Goal: Task Accomplishment & Management: Complete application form

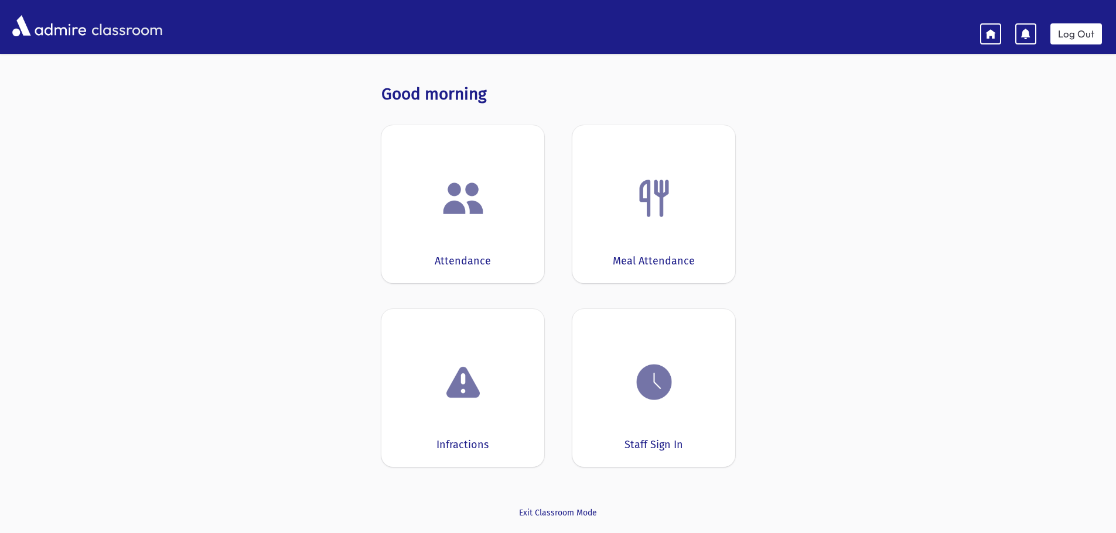
click at [438, 202] on div at bounding box center [462, 198] width 126 height 45
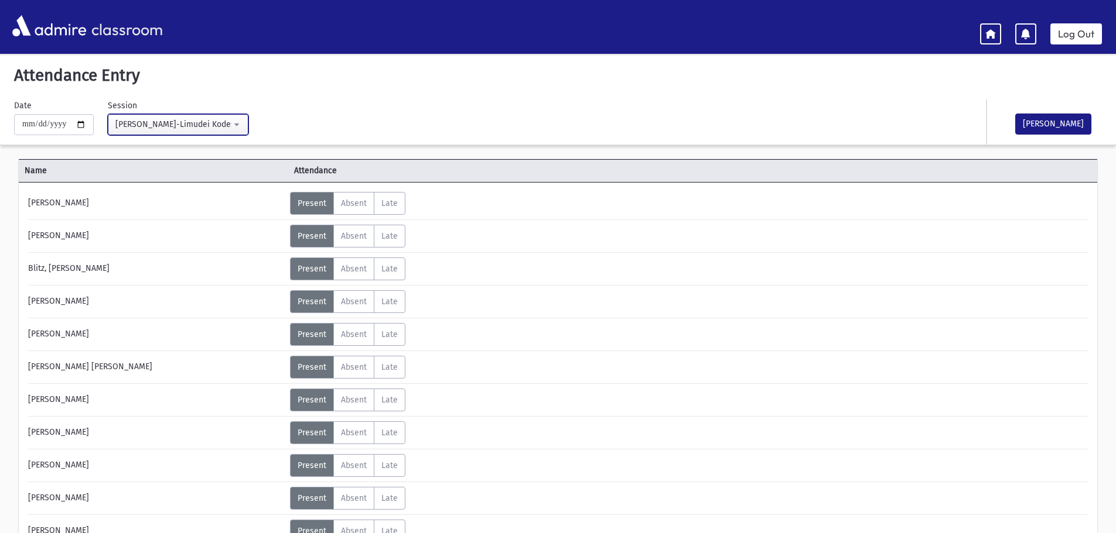
click at [243, 124] on button "Morah Leah-Limudei Kodesh(9:00AM-2:00PM)" at bounding box center [178, 124] width 141 height 21
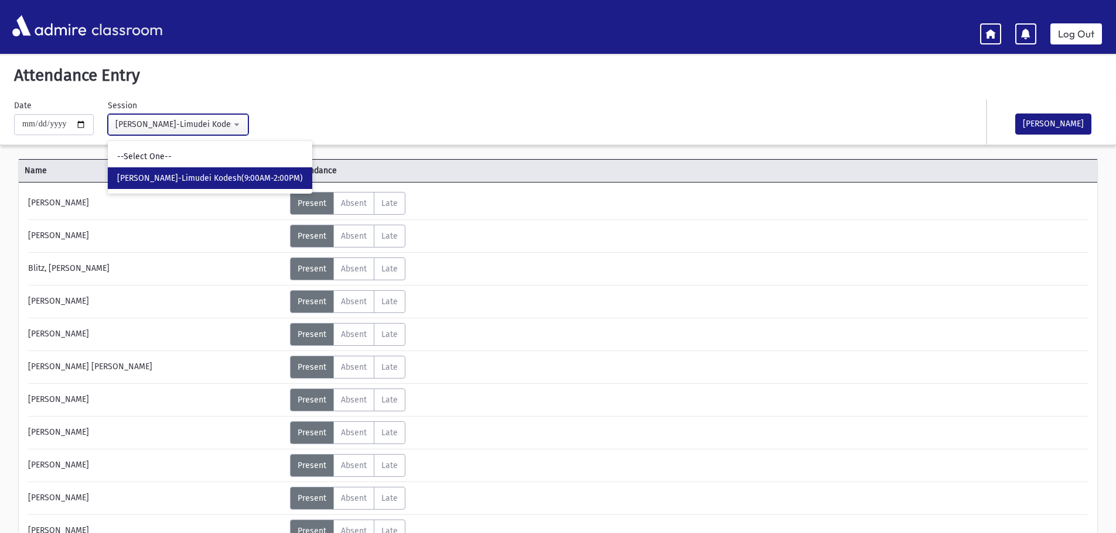
click at [243, 124] on button "Morah Leah-Limudei Kodesh(9:00AM-2:00PM)" at bounding box center [178, 124] width 141 height 21
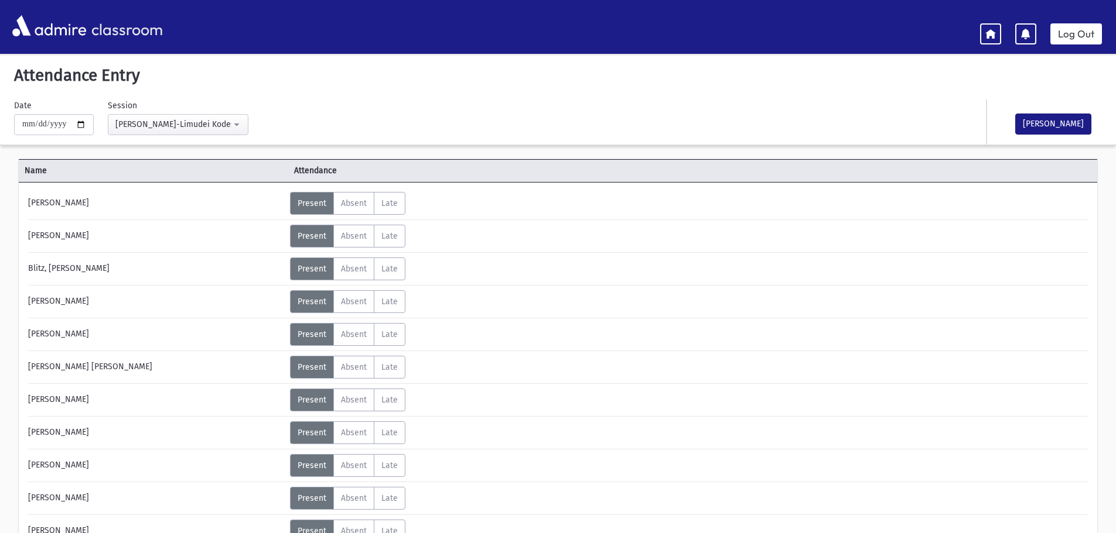
click at [391, 101] on div "**********" at bounding box center [375, 118] width 734 height 36
click at [1085, 37] on link "Log Out" at bounding box center [1076, 33] width 52 height 21
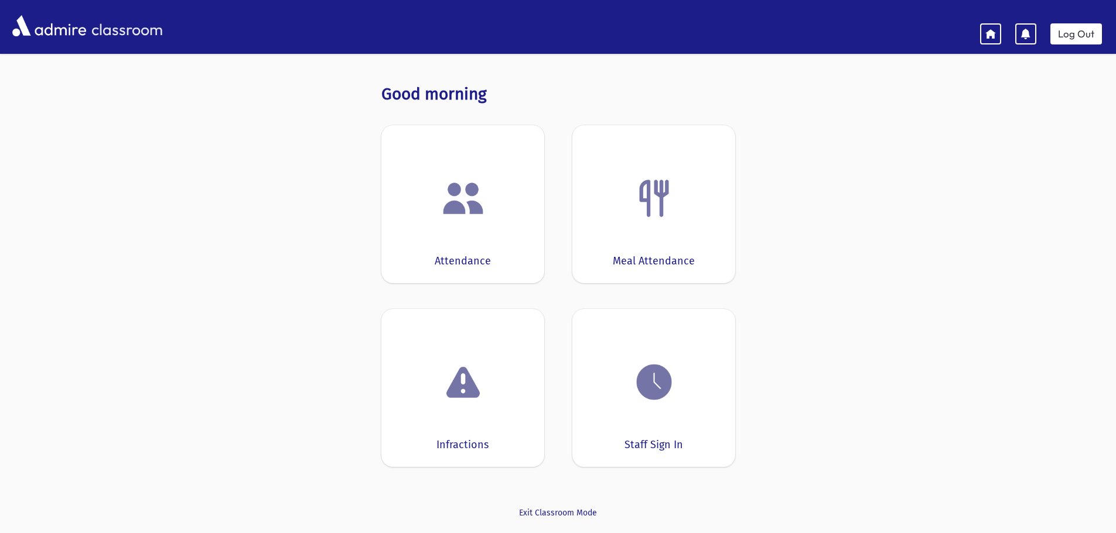
click at [469, 197] on img at bounding box center [463, 198] width 45 height 45
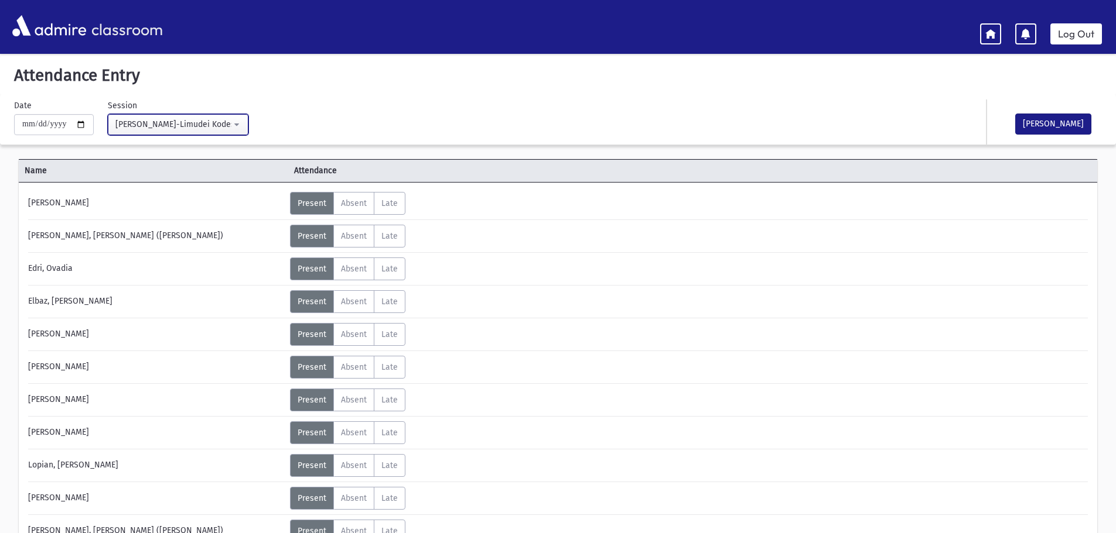
click at [245, 122] on button "Morah Roizy-Limudei Kodesh(9:00AM-2:00PM)" at bounding box center [178, 124] width 141 height 21
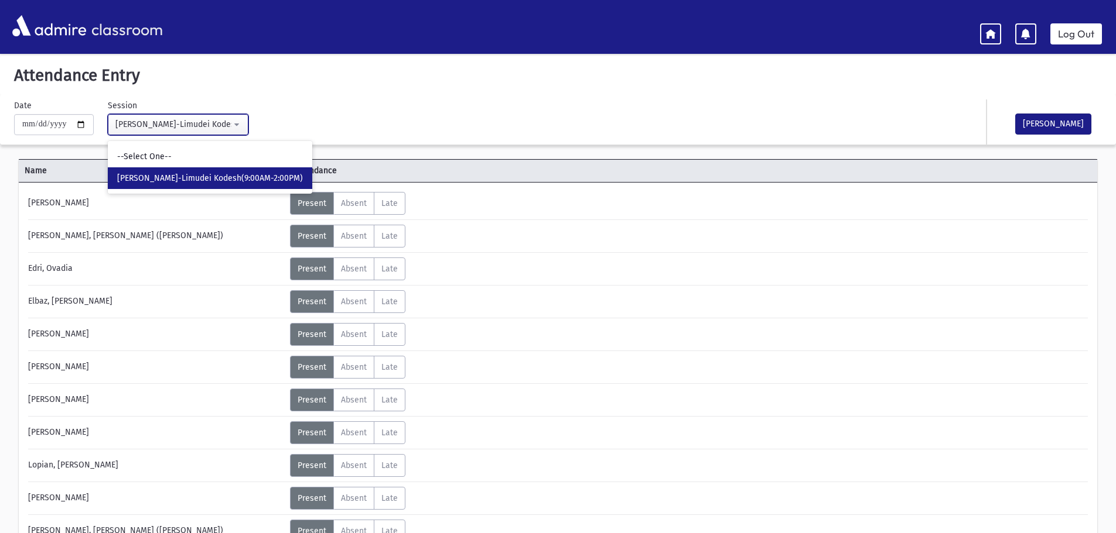
click at [245, 122] on button "Morah Roizy-Limudei Kodesh(9:00AM-2:00PM)" at bounding box center [178, 124] width 141 height 21
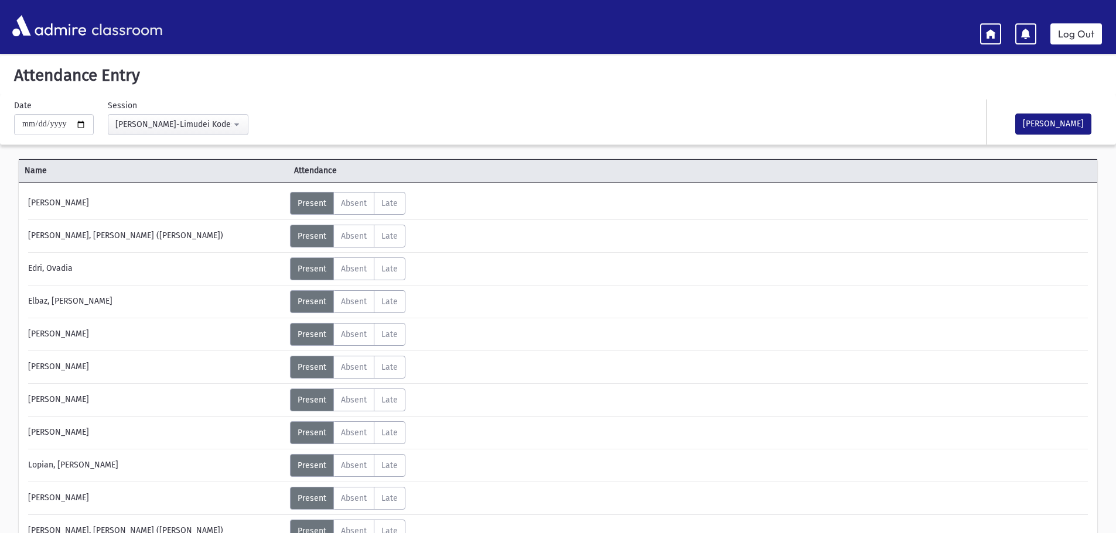
click at [294, 115] on div "**********" at bounding box center [375, 118] width 734 height 36
click at [1088, 37] on link "Log Out" at bounding box center [1076, 33] width 52 height 21
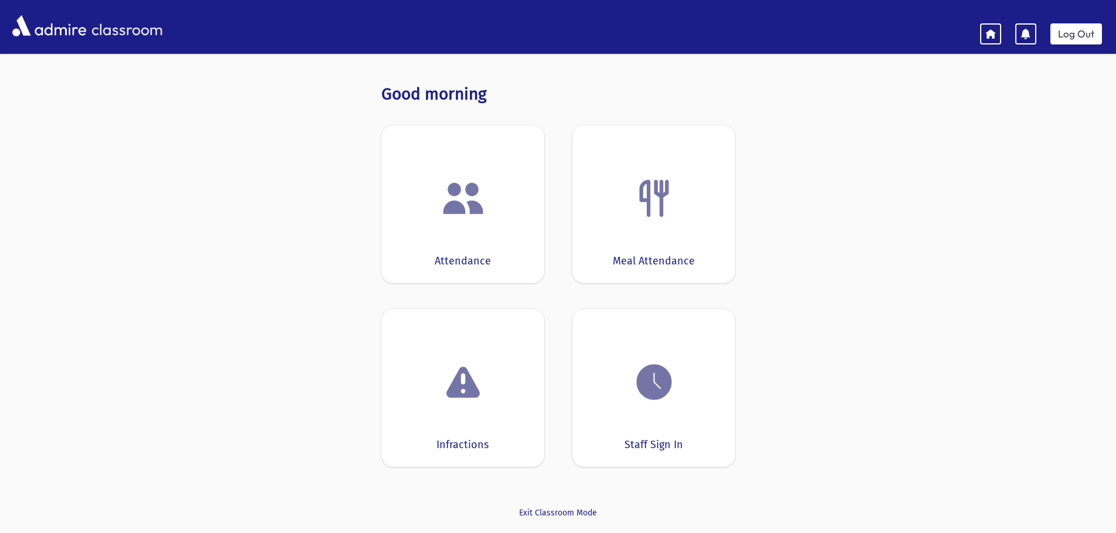
click at [478, 195] on img at bounding box center [463, 198] width 45 height 45
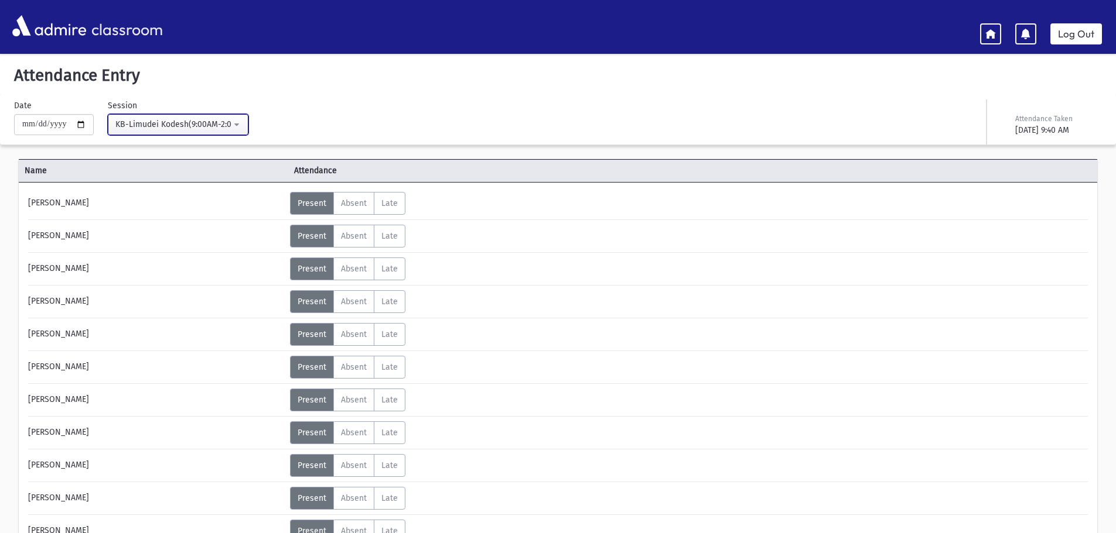
click at [241, 125] on button "KB-Limudei Kodesh(9:00AM-2:00PM)" at bounding box center [178, 124] width 141 height 21
click at [1075, 33] on link "Log Out" at bounding box center [1076, 33] width 52 height 21
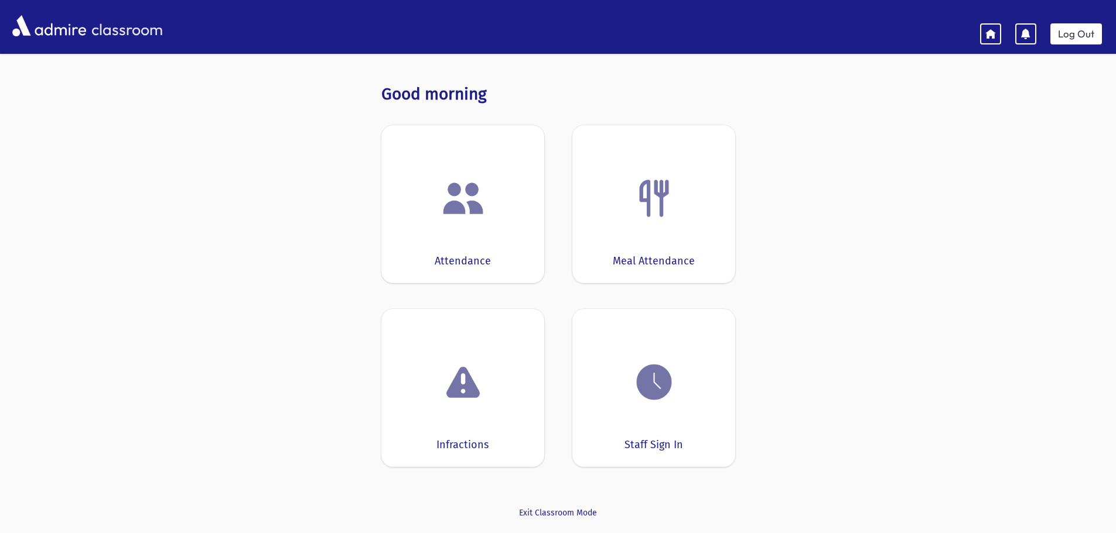
click at [480, 221] on div "Attendance" at bounding box center [462, 204] width 163 height 158
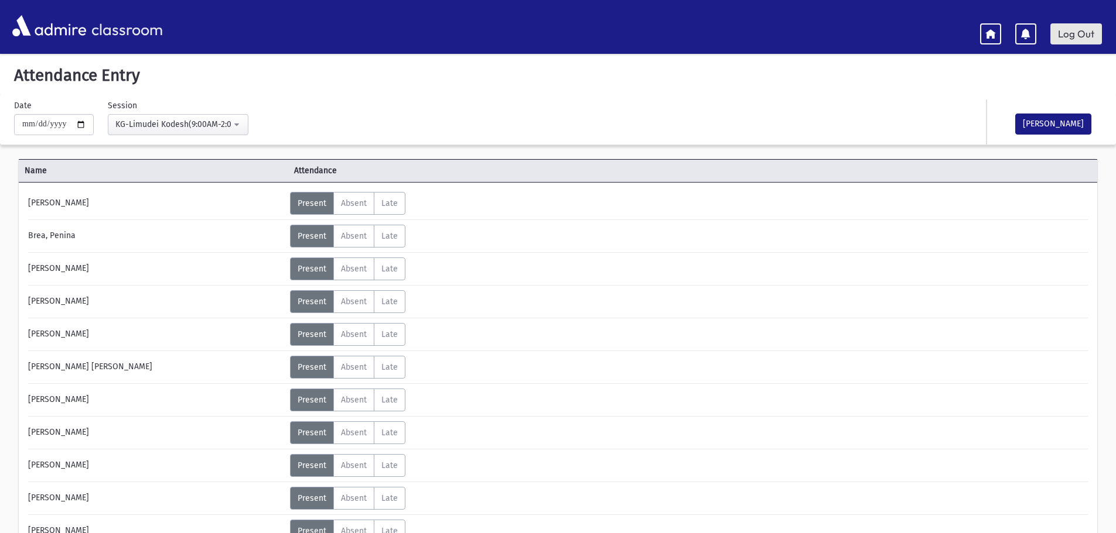
click at [1083, 34] on link "Log Out" at bounding box center [1076, 33] width 52 height 21
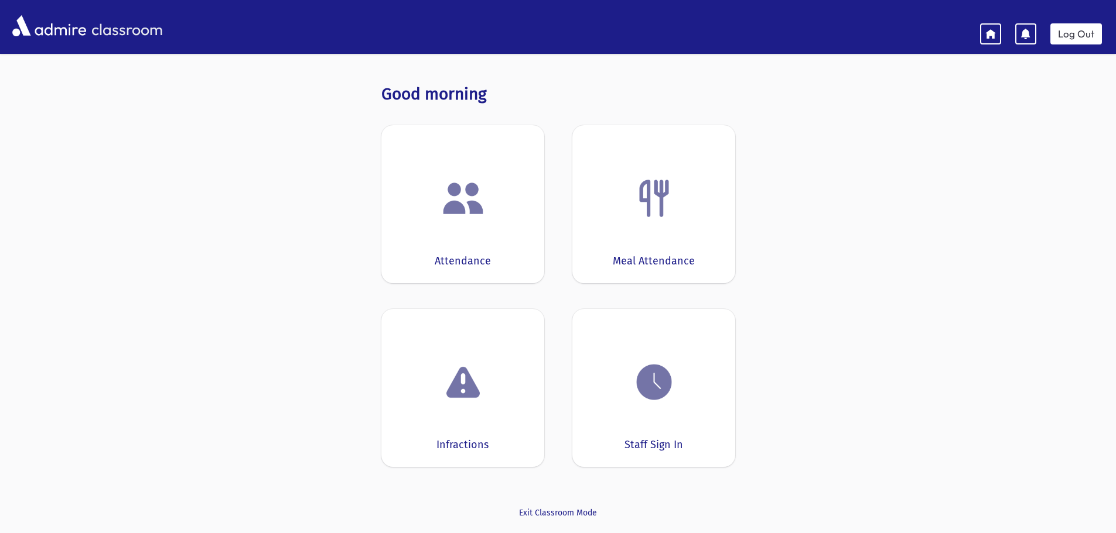
click at [498, 203] on div at bounding box center [462, 198] width 126 height 45
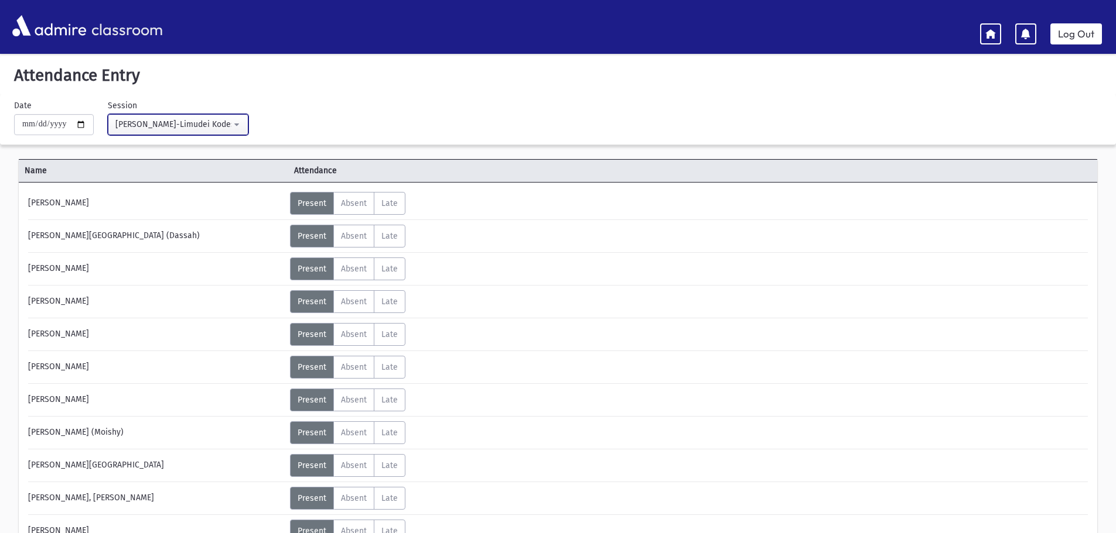
click at [208, 129] on div "[PERSON_NAME]-Limudei Kodesh(9:00AM-2:00PM)" at bounding box center [173, 124] width 116 height 12
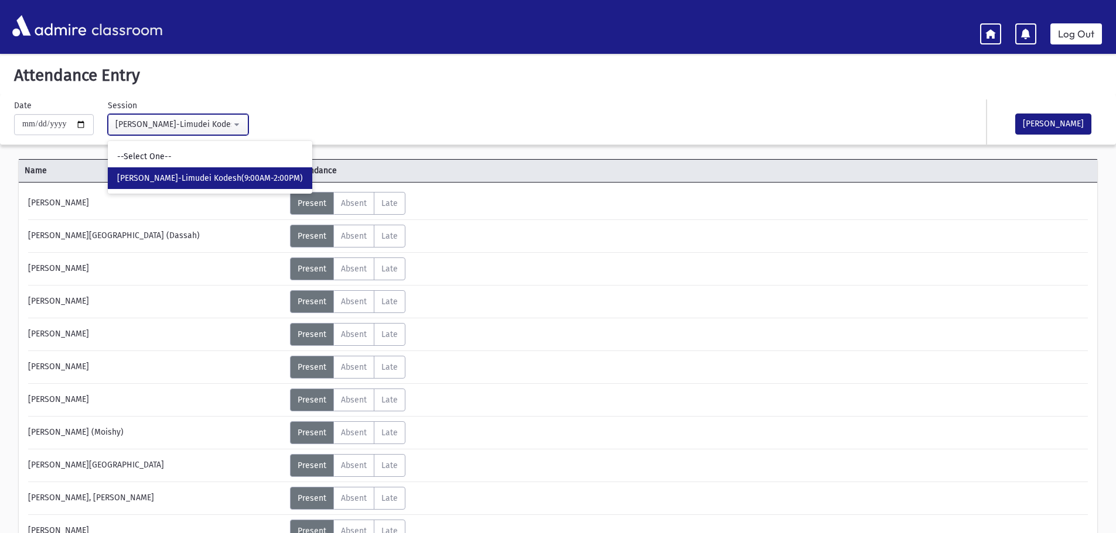
click at [208, 129] on div "[PERSON_NAME]-Limudei Kodesh(9:00AM-2:00PM)" at bounding box center [173, 124] width 116 height 12
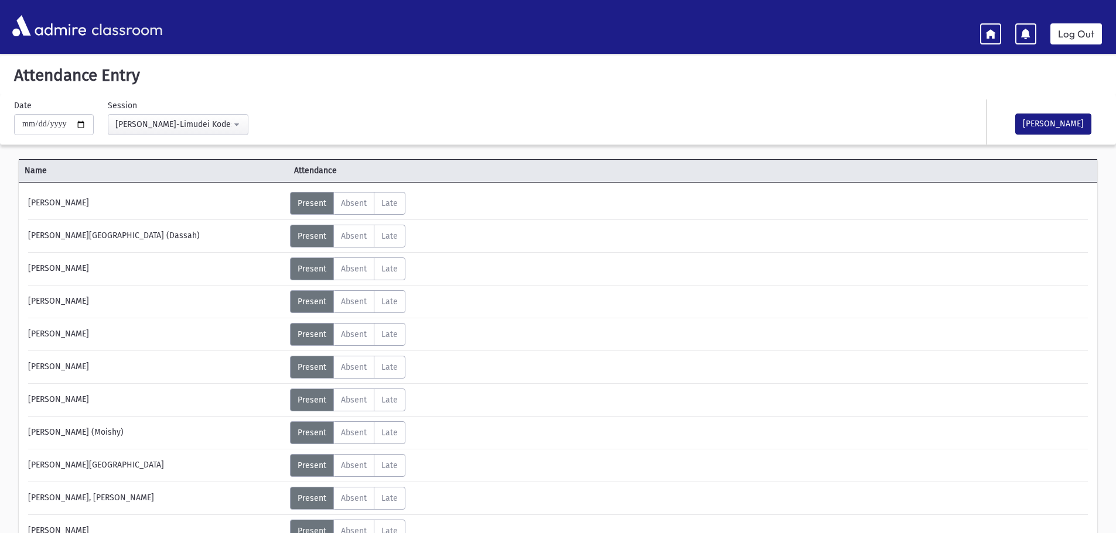
click at [331, 112] on div "**********" at bounding box center [375, 118] width 734 height 36
click at [497, 113] on div "**********" at bounding box center [375, 118] width 734 height 36
click at [576, 88] on div "Attendance Entry Missing Attendance History" at bounding box center [558, 75] width 1116 height 39
click at [231, 126] on div "[PERSON_NAME]-Limudei Kodesh(9:00AM-2:00PM)" at bounding box center [173, 124] width 116 height 12
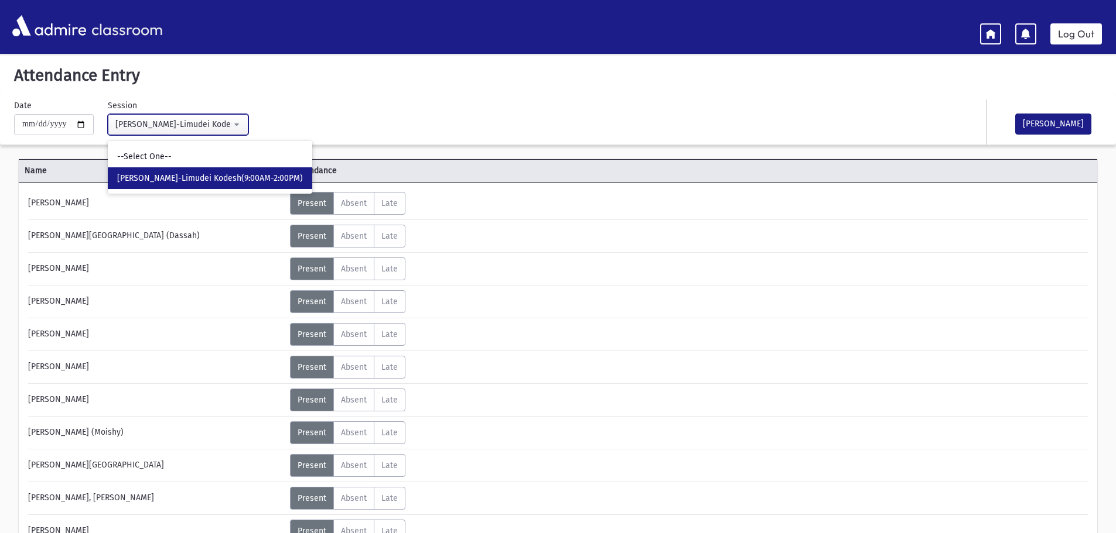
click at [231, 125] on div "[PERSON_NAME]-Limudei Kodesh(9:00AM-2:00PM)" at bounding box center [173, 124] width 116 height 12
